Goal: Navigation & Orientation: Find specific page/section

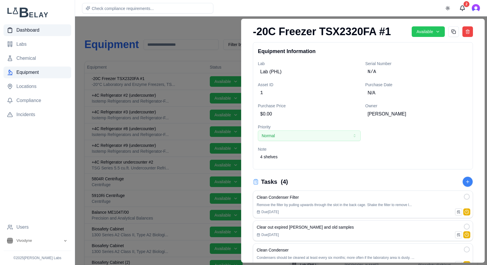
click at [35, 32] on span "Dashboard" at bounding box center [27, 30] width 23 height 7
click at [26, 30] on span "Dashboard" at bounding box center [27, 30] width 23 height 7
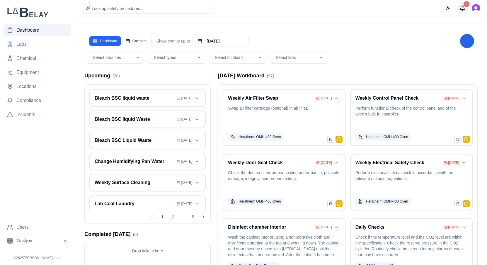
click at [465, 5] on div "2" at bounding box center [467, 4] width 6 height 6
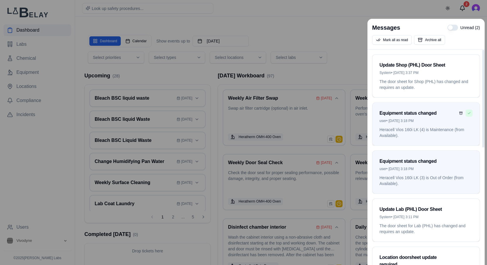
click at [472, 111] on button "Mark as read" at bounding box center [469, 113] width 7 height 7
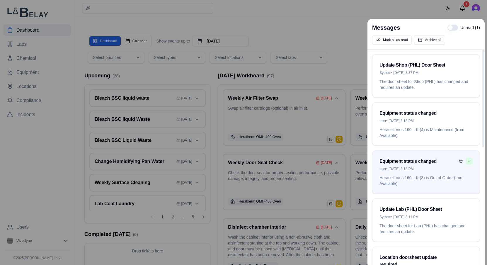
click at [472, 161] on button "Mark as read" at bounding box center [469, 161] width 7 height 7
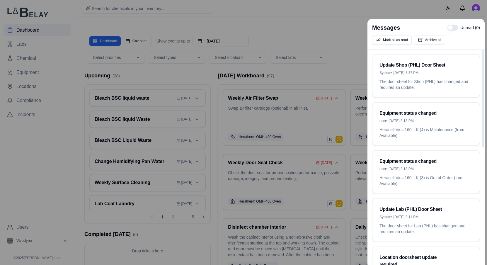
click at [348, 20] on div at bounding box center [243, 132] width 487 height 265
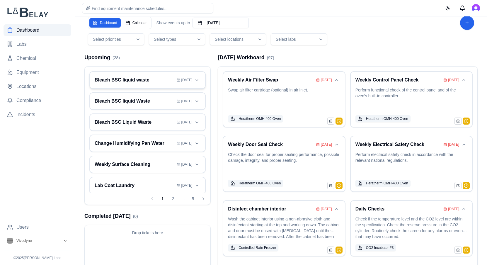
scroll to position [18, 0]
click at [196, 82] on button "Expand card" at bounding box center [196, 80] width 7 height 7
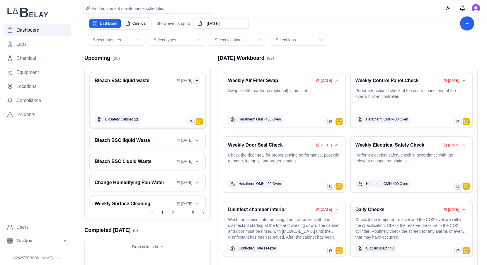
click at [196, 82] on button "Collapse card" at bounding box center [196, 80] width 7 height 7
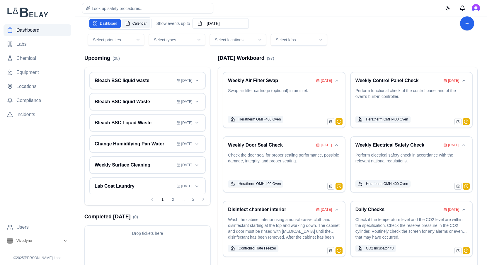
click at [125, 23] on button "Calendar" at bounding box center [136, 23] width 28 height 9
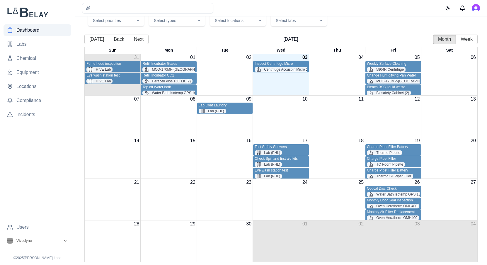
scroll to position [36, 0]
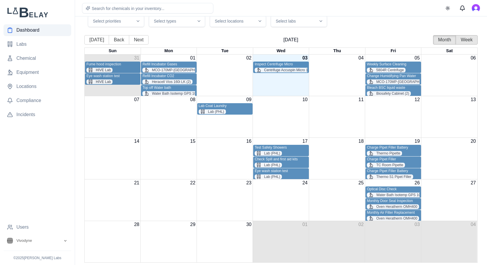
click at [465, 40] on button "Week" at bounding box center [467, 39] width 22 height 9
